Goal: Communication & Community: Answer question/provide support

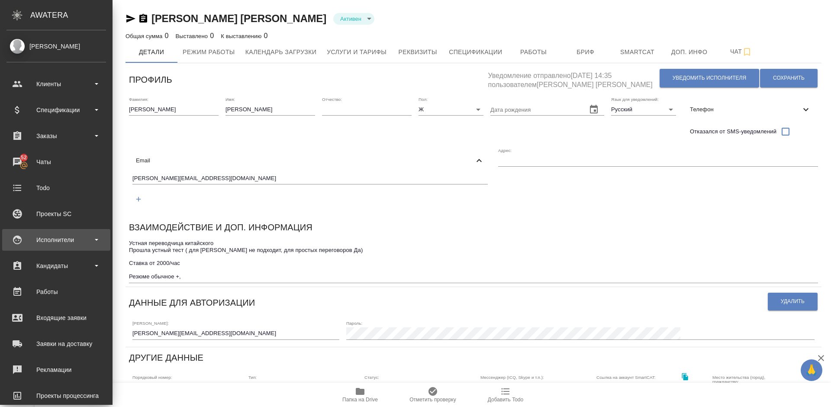
click at [82, 233] on div "Исполнители" at bounding box center [56, 239] width 100 height 13
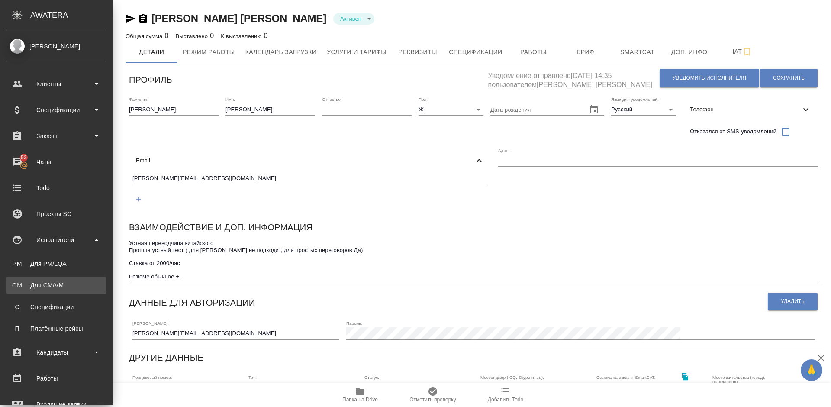
click at [79, 283] on div "Для CM/VM" at bounding box center [56, 285] width 91 height 9
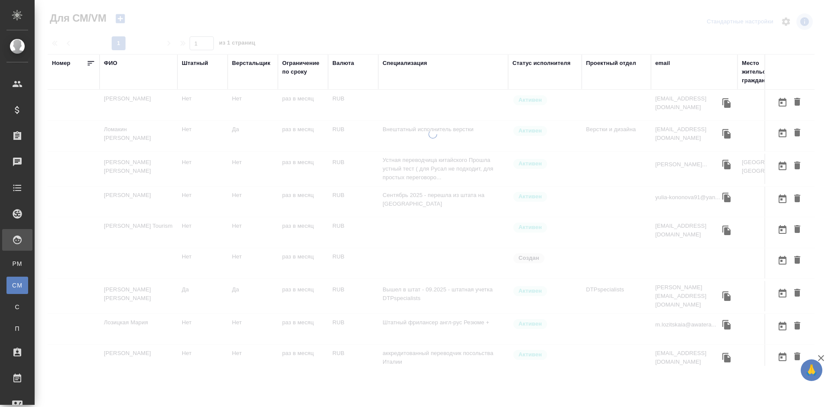
click at [117, 63] on div "ФИО" at bounding box center [138, 63] width 69 height 9
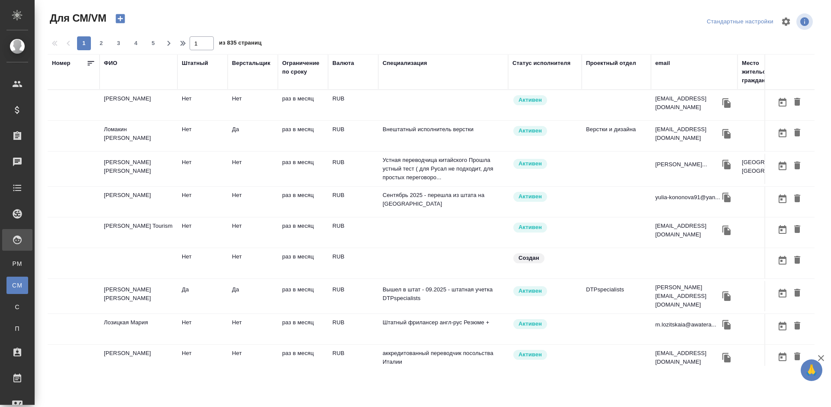
click at [114, 63] on div "ФИО" at bounding box center [110, 63] width 13 height 9
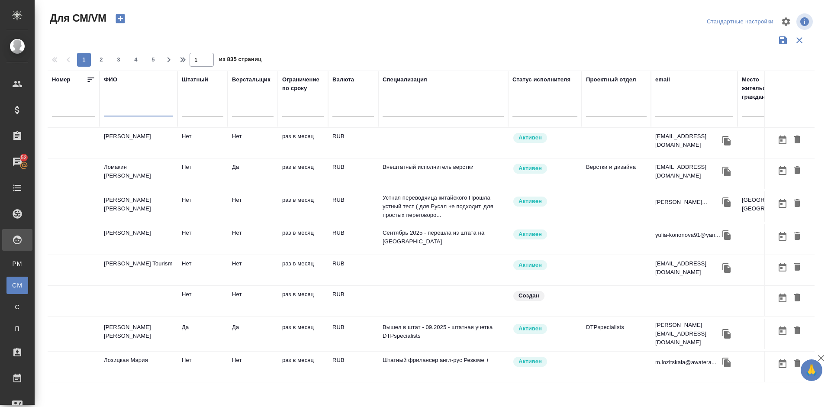
click at [132, 115] on input "text" at bounding box center [138, 111] width 69 height 11
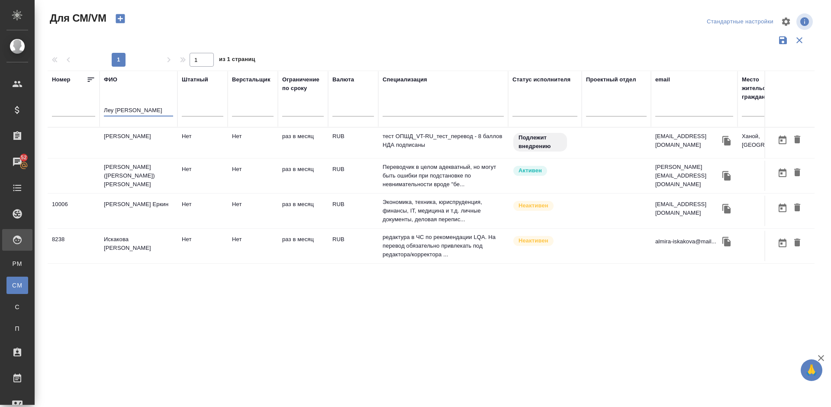
type input "Леу К"
click at [139, 144] on td "[PERSON_NAME]" at bounding box center [139, 143] width 78 height 30
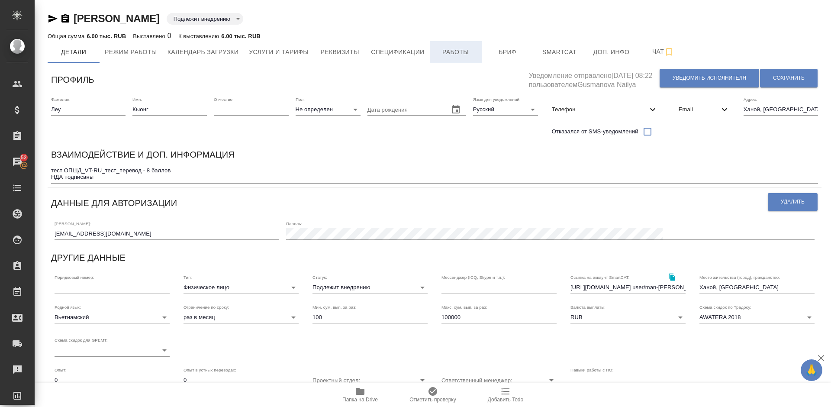
click at [455, 56] on span "Работы" at bounding box center [456, 52] width 42 height 11
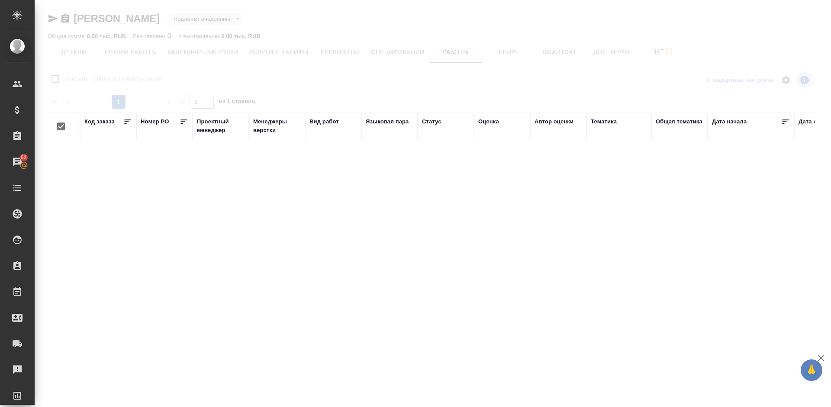
checkbox input "false"
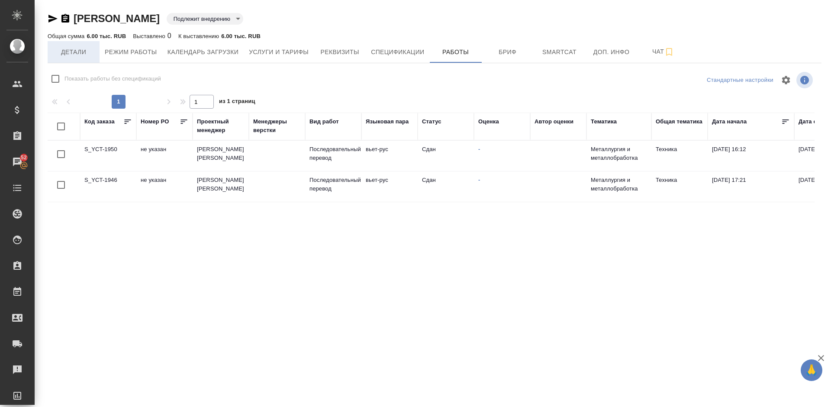
click at [82, 50] on span "Детали" at bounding box center [74, 52] width 42 height 11
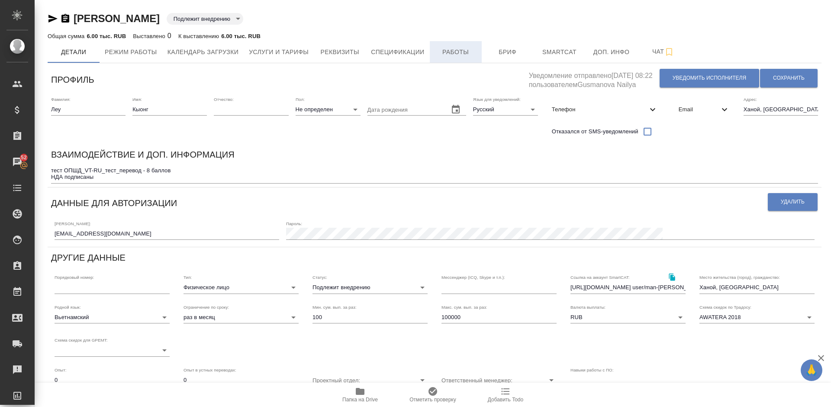
click at [455, 56] on span "Работы" at bounding box center [456, 52] width 42 height 11
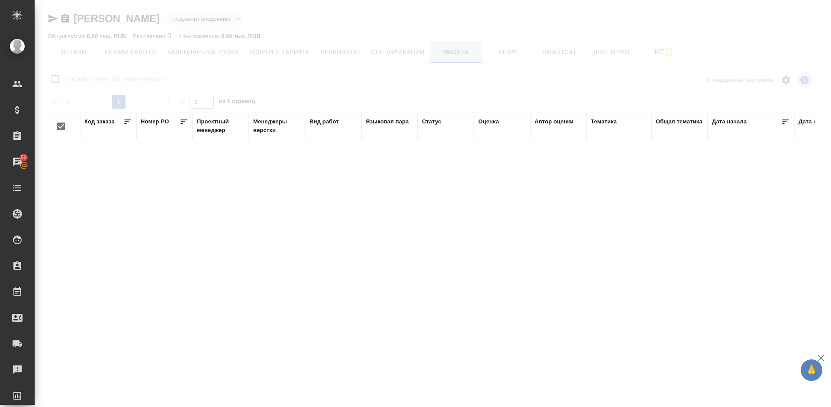
checkbox input "false"
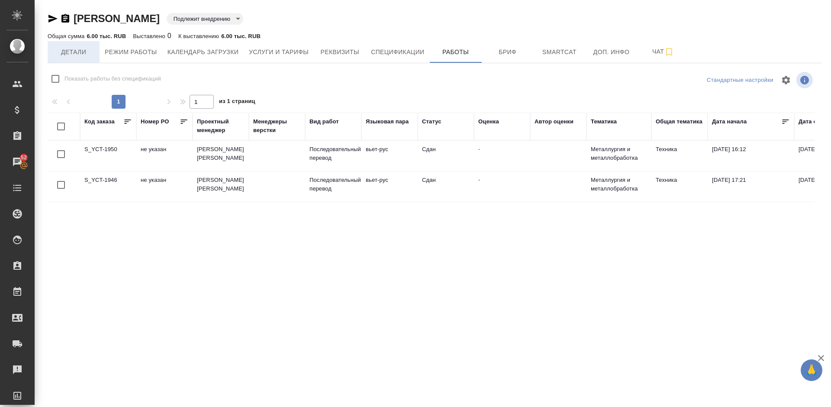
click at [78, 54] on span "Детали" at bounding box center [74, 52] width 42 height 11
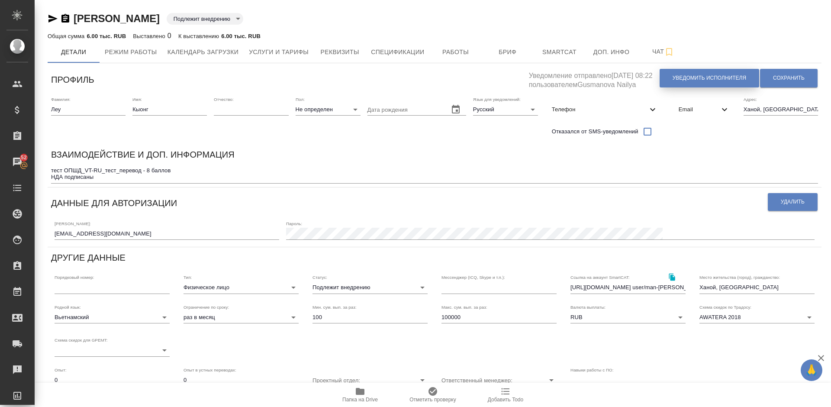
click at [684, 81] on span "Уведомить исполнителя" at bounding box center [709, 77] width 74 height 7
type textarea "Добрый день, Кыонг! Ознакомиться с подробной информацией по выполненным работам…"
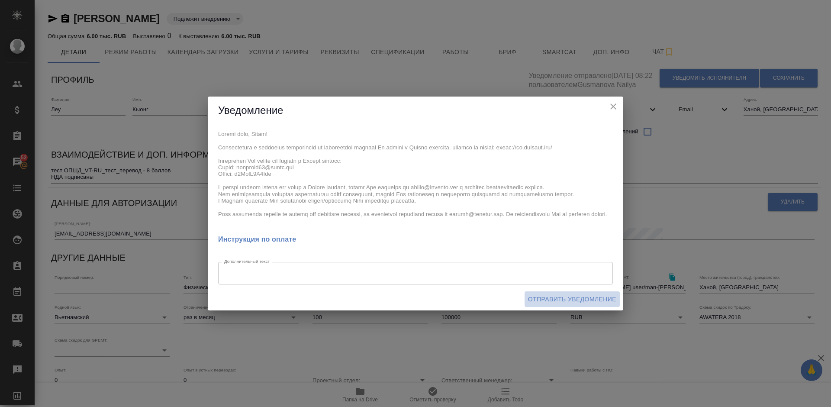
click at [552, 299] on span "Отправить уведомление" at bounding box center [572, 299] width 88 height 11
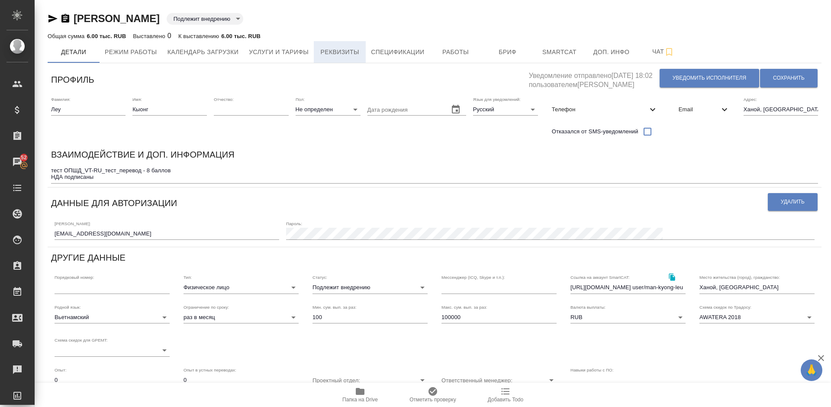
click at [324, 55] on span "Реквизиты" at bounding box center [340, 52] width 42 height 11
select select "10"
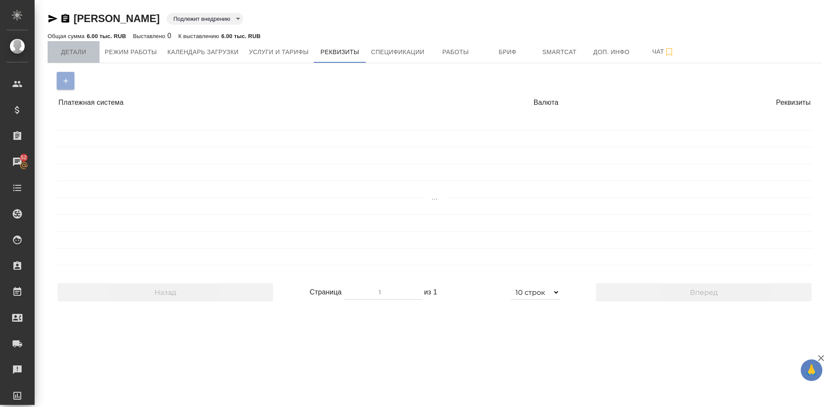
click at [85, 50] on span "Детали" at bounding box center [74, 52] width 42 height 11
